Goal: Transaction & Acquisition: Obtain resource

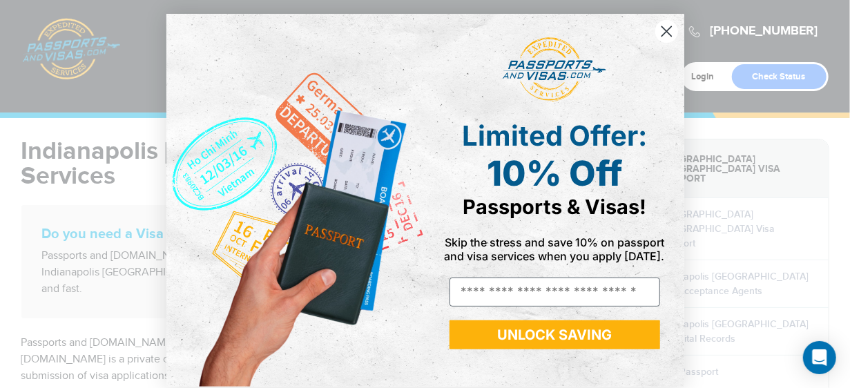
click at [661, 34] on icon "Close dialog" at bounding box center [666, 32] width 10 height 10
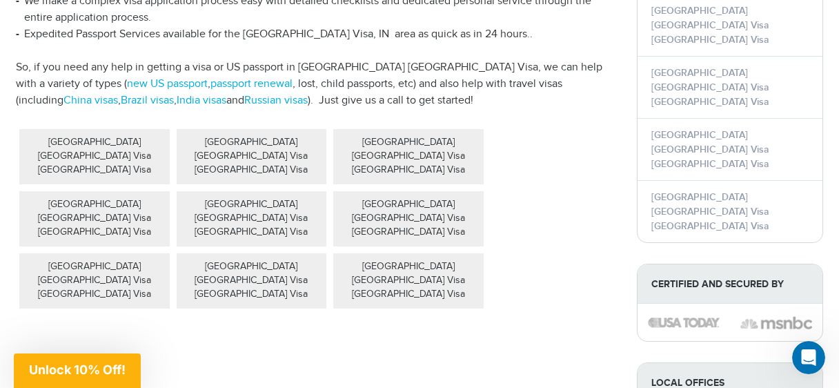
scroll to position [509, 0]
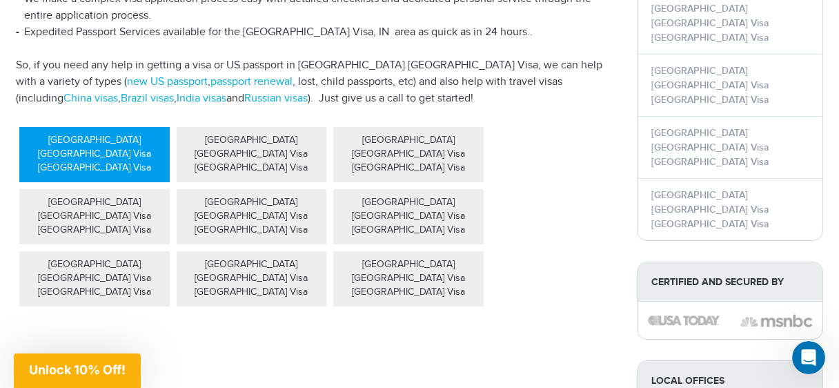
click at [86, 129] on div "[GEOGRAPHIC_DATA] [GEOGRAPHIC_DATA] Visa [GEOGRAPHIC_DATA] Visa" at bounding box center [94, 154] width 150 height 55
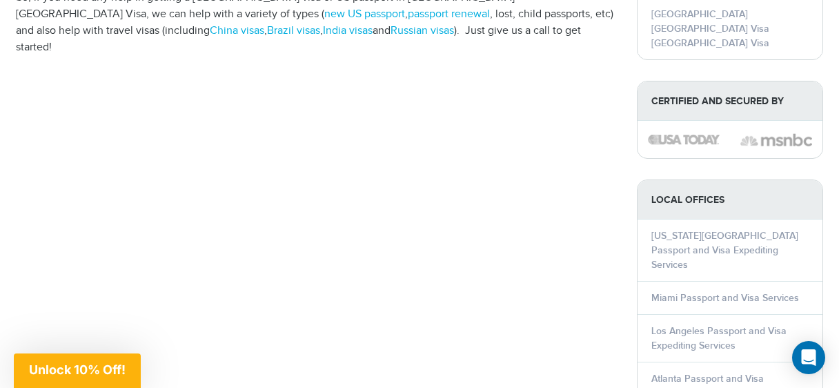
scroll to position [694, 0]
